Goal: Information Seeking & Learning: Check status

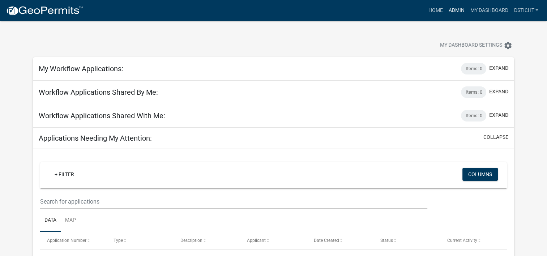
click at [459, 12] on link "Admin" at bounding box center [457, 11] width 22 height 14
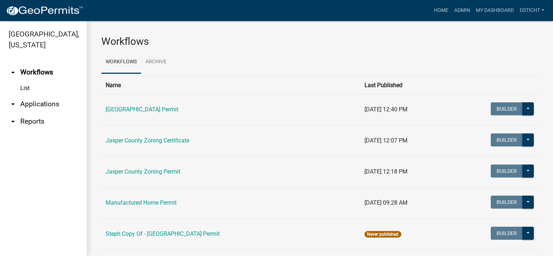
click at [46, 103] on link "arrow_drop_down Applications" at bounding box center [43, 103] width 87 height 17
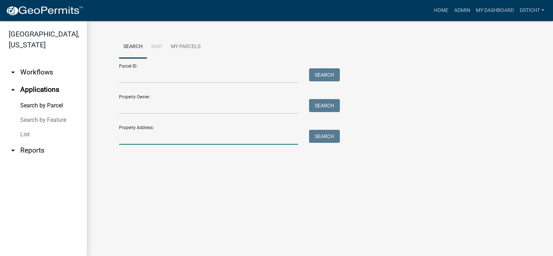
click at [139, 139] on input "Property Address:" at bounding box center [208, 137] width 179 height 15
type input "[PHONE_NUMBER]"
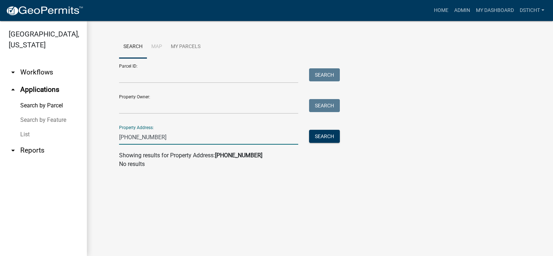
drag, startPoint x: 161, startPoint y: 136, endPoint x: -1, endPoint y: 129, distance: 162.2
click at [0, 129] on html "Internet Explorer does NOT work with GeoPermits. Get a new browser for more sec…" at bounding box center [276, 128] width 553 height 256
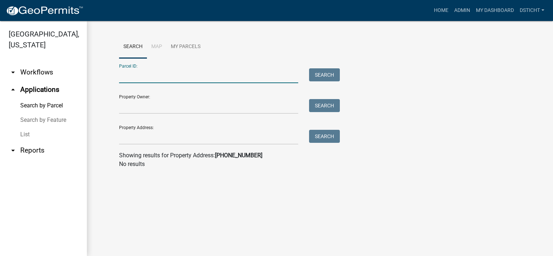
click at [142, 76] on input "Parcel ID:" at bounding box center [208, 75] width 179 height 15
type input "0"
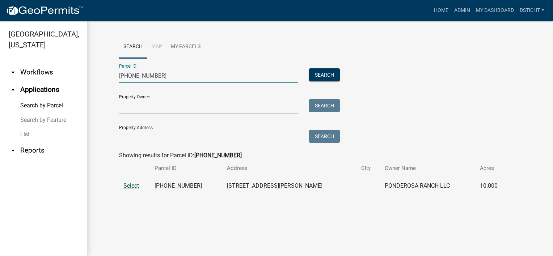
type input "[PHONE_NUMBER]"
click at [131, 182] on span "Select" at bounding box center [131, 185] width 16 height 7
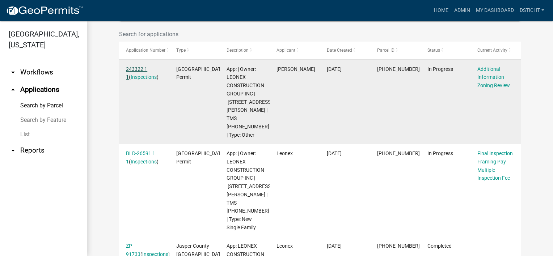
scroll to position [229, 0]
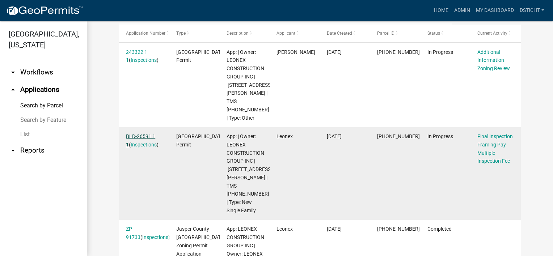
click at [144, 134] on link "BLD-26591 1 1" at bounding box center [140, 140] width 29 height 14
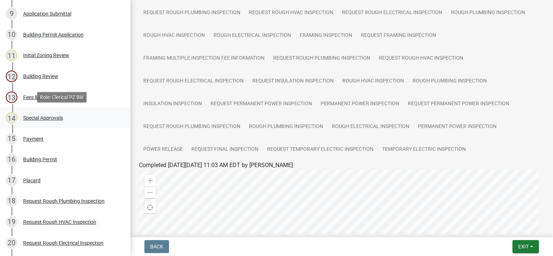
scroll to position [289, 0]
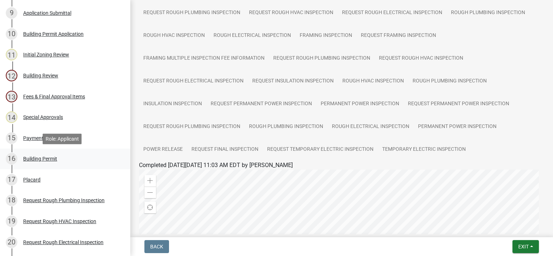
click at [49, 156] on div "Building Permit" at bounding box center [40, 158] width 34 height 5
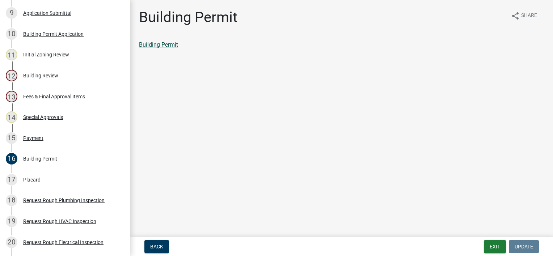
click at [167, 46] on link "Building Permit" at bounding box center [158, 44] width 39 height 7
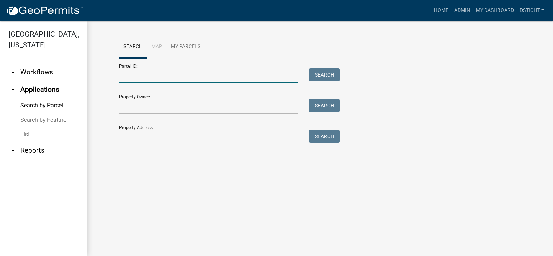
click at [138, 74] on input "Parcel ID:" at bounding box center [208, 75] width 179 height 15
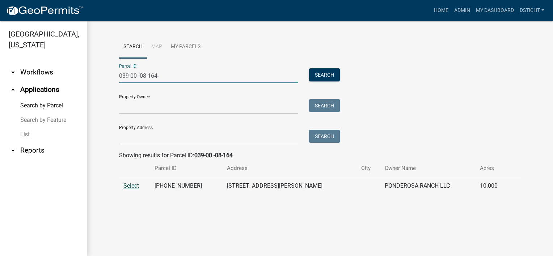
type input "039-00 -08-164"
click at [133, 187] on span "Select" at bounding box center [131, 185] width 16 height 7
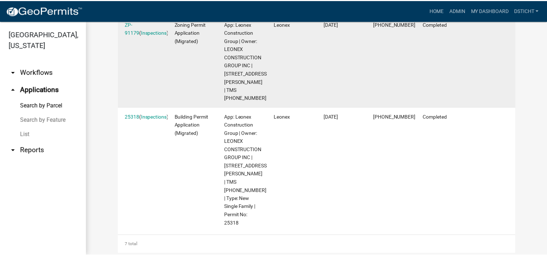
scroll to position [740, 0]
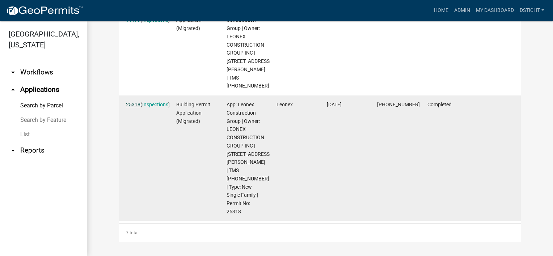
click at [132, 104] on link "25318" at bounding box center [133, 105] width 14 height 6
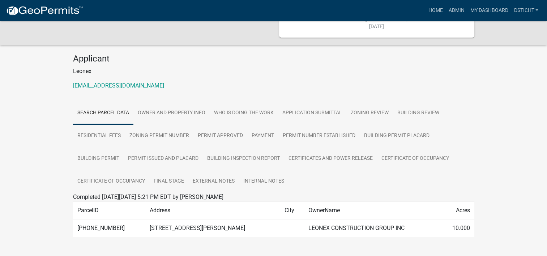
scroll to position [68, 0]
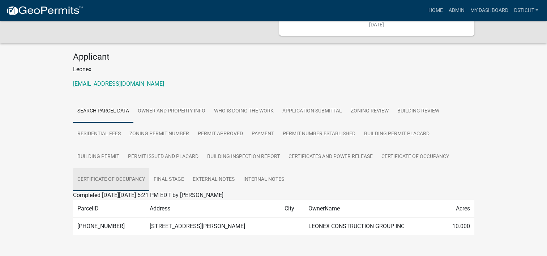
click at [116, 168] on link "Certificate of Occupancy" at bounding box center [111, 179] width 76 height 23
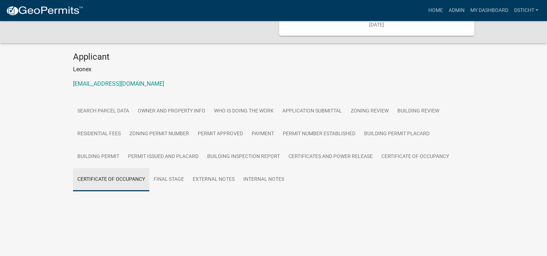
scroll to position [35, 0]
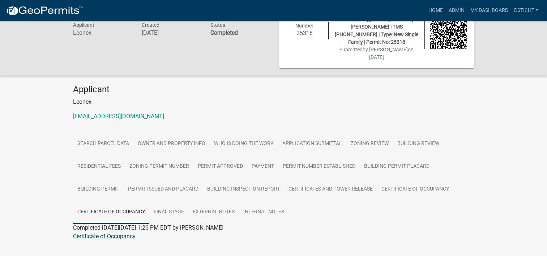
click at [123, 233] on link "Certificate of Occupancy" at bounding box center [104, 236] width 63 height 7
click at [126, 233] on link "Certificate of Occupancy" at bounding box center [104, 236] width 63 height 7
click at [123, 233] on link "Certificate of Occupancy" at bounding box center [104, 236] width 63 height 7
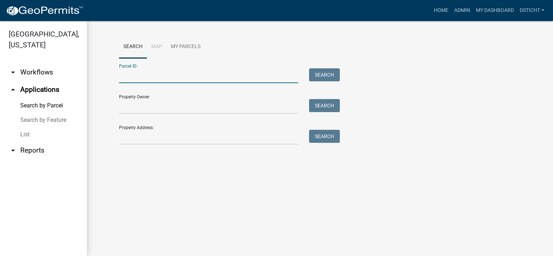
click at [151, 77] on input "Parcel ID:" at bounding box center [208, 75] width 179 height 15
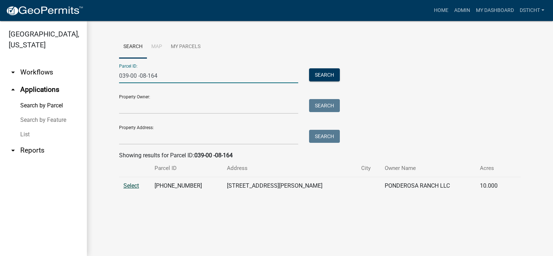
type input "039-00 -08-164"
click at [132, 188] on span "Select" at bounding box center [131, 185] width 16 height 7
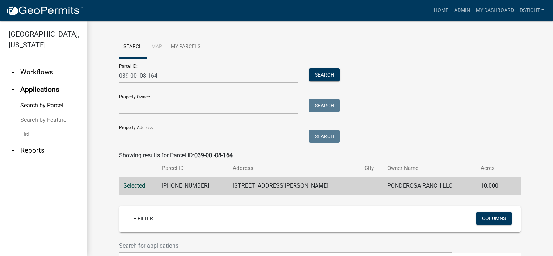
click at [133, 187] on span "Selected" at bounding box center [134, 185] width 22 height 7
click at [456, 104] on div "Parcel ID: 039-00 -08-164 Search Property Owner: Search Property Address: Search" at bounding box center [320, 101] width 402 height 86
click at [135, 185] on span "Selected" at bounding box center [134, 185] width 22 height 7
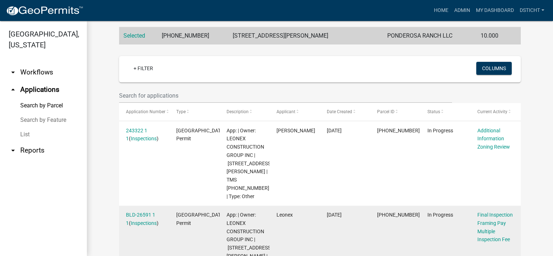
scroll to position [181, 0]
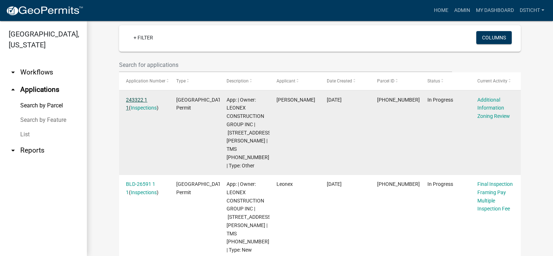
click at [140, 100] on link "243322 1 1" at bounding box center [136, 104] width 21 height 14
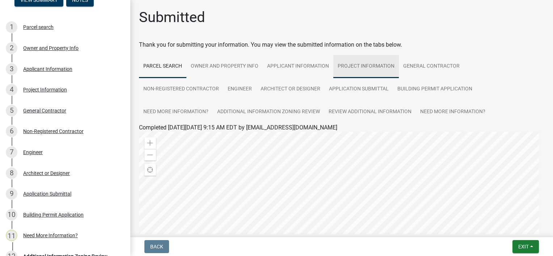
click at [372, 69] on link "Project Information" at bounding box center [365, 66] width 65 height 23
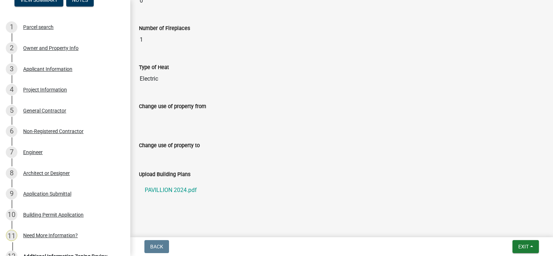
scroll to position [480, 0]
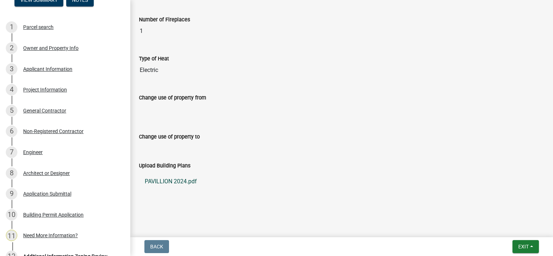
click at [191, 182] on link "PAVILLION 2024.pdf" at bounding box center [341, 181] width 405 height 17
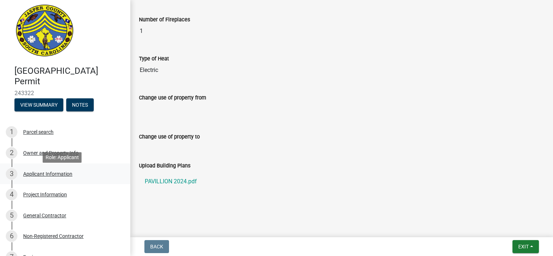
scroll to position [0, 0]
